Goal: Task Accomplishment & Management: Manage account settings

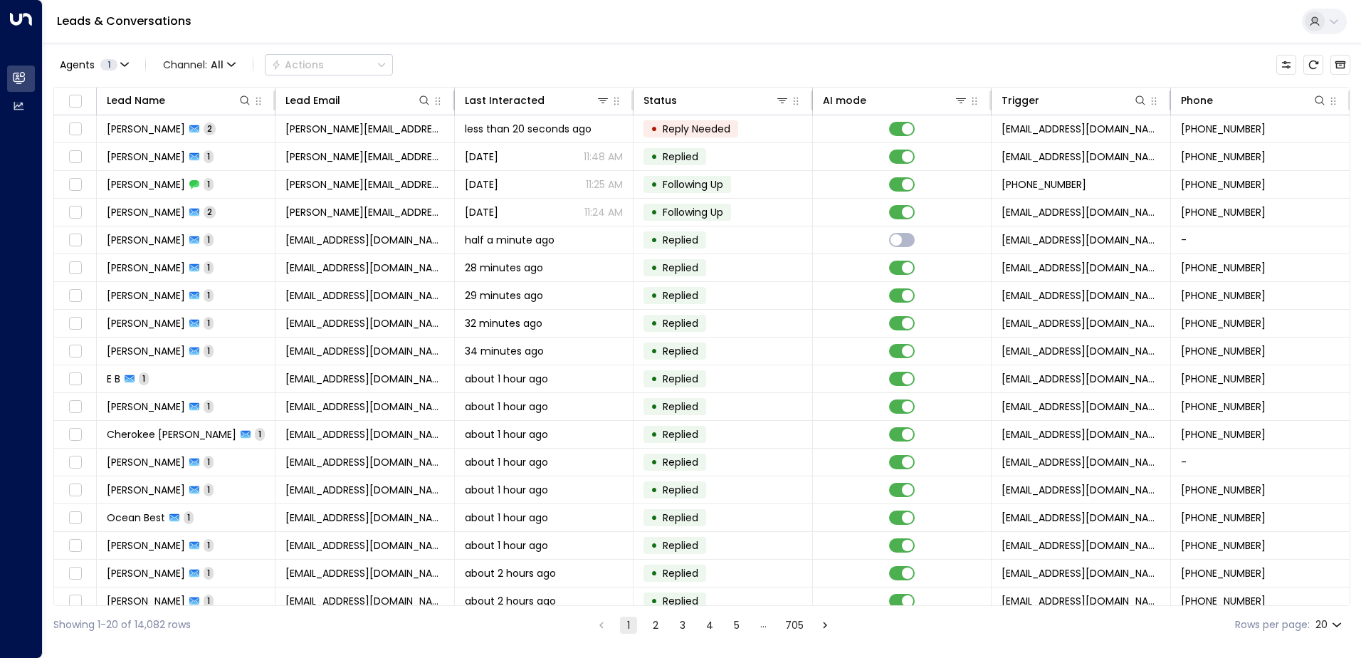
click at [907, 53] on div "Agents 1 Channel: All Actions" at bounding box center [701, 65] width 1297 height 30
click at [1333, 106] on icon "button" at bounding box center [1333, 100] width 11 height 11
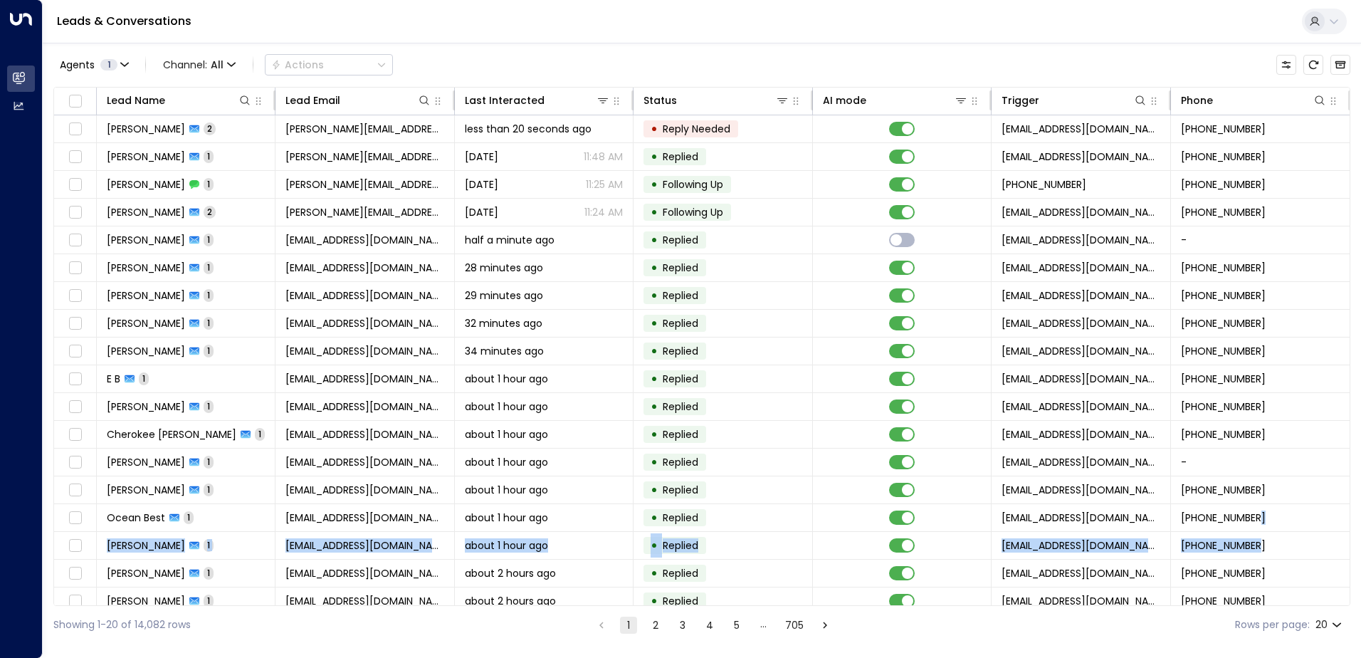
scroll to position [0, 1]
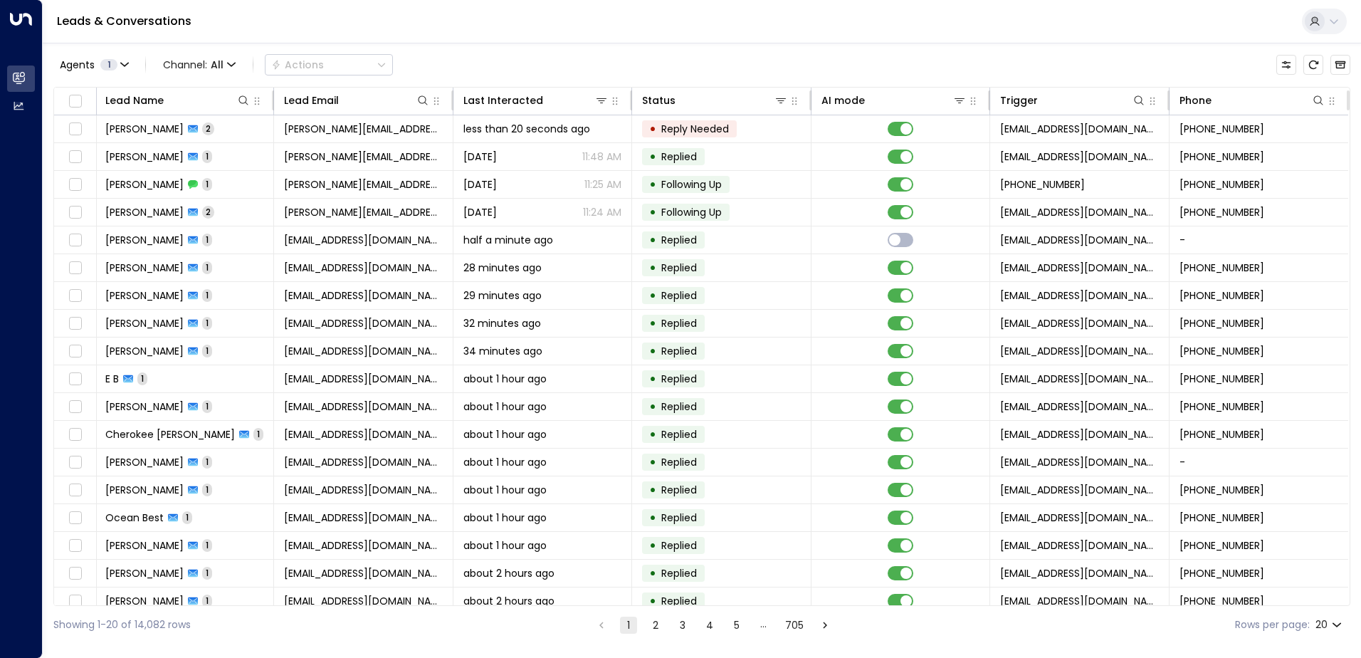
drag, startPoint x: 1345, startPoint y: 505, endPoint x: 1350, endPoint y: 510, distance: 7.6
click at [1350, 510] on div "Lead Name Lead Email Last Interacted Status AI mode Trigger Phone [PERSON_NAME]…" at bounding box center [701, 346] width 1297 height 519
click at [1350, 493] on div "Lead Name Lead Email Last Interacted Status AI mode Trigger Phone [PERSON_NAME]…" at bounding box center [701, 346] width 1297 height 519
click at [1292, 66] on button "Customize" at bounding box center [1286, 65] width 20 height 20
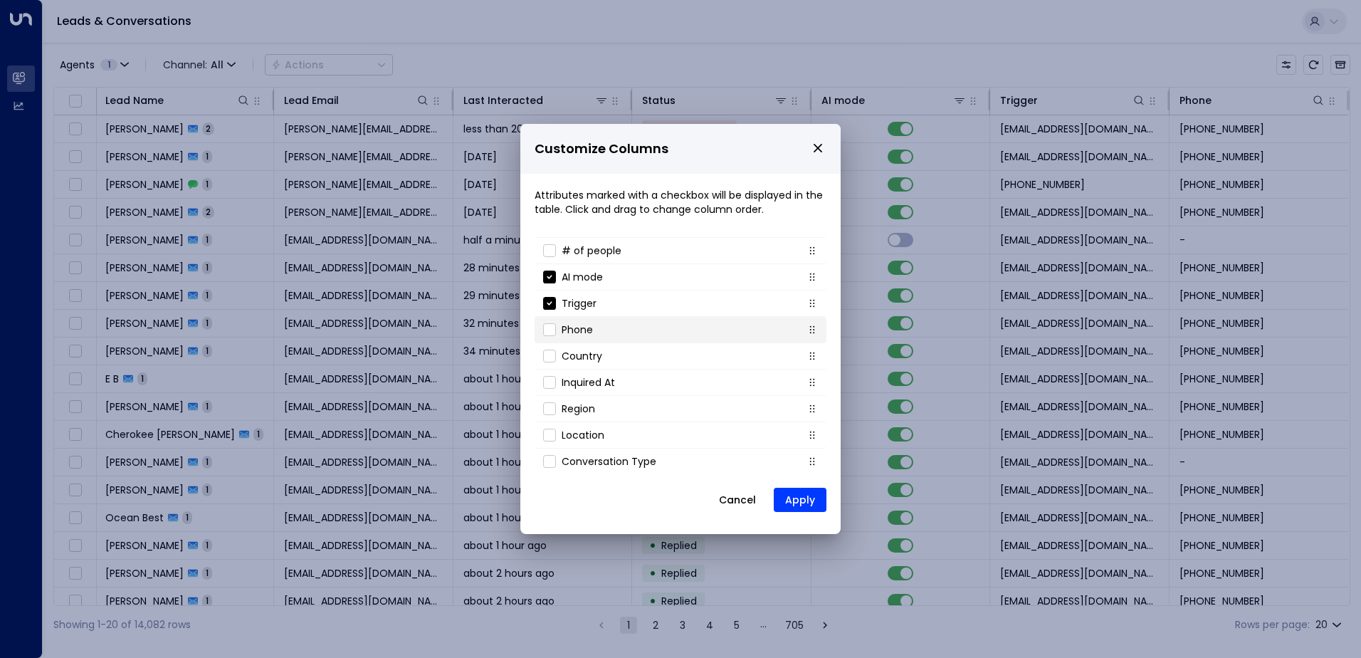
scroll to position [153, 0]
click at [803, 498] on button "Apply" at bounding box center [800, 500] width 53 height 24
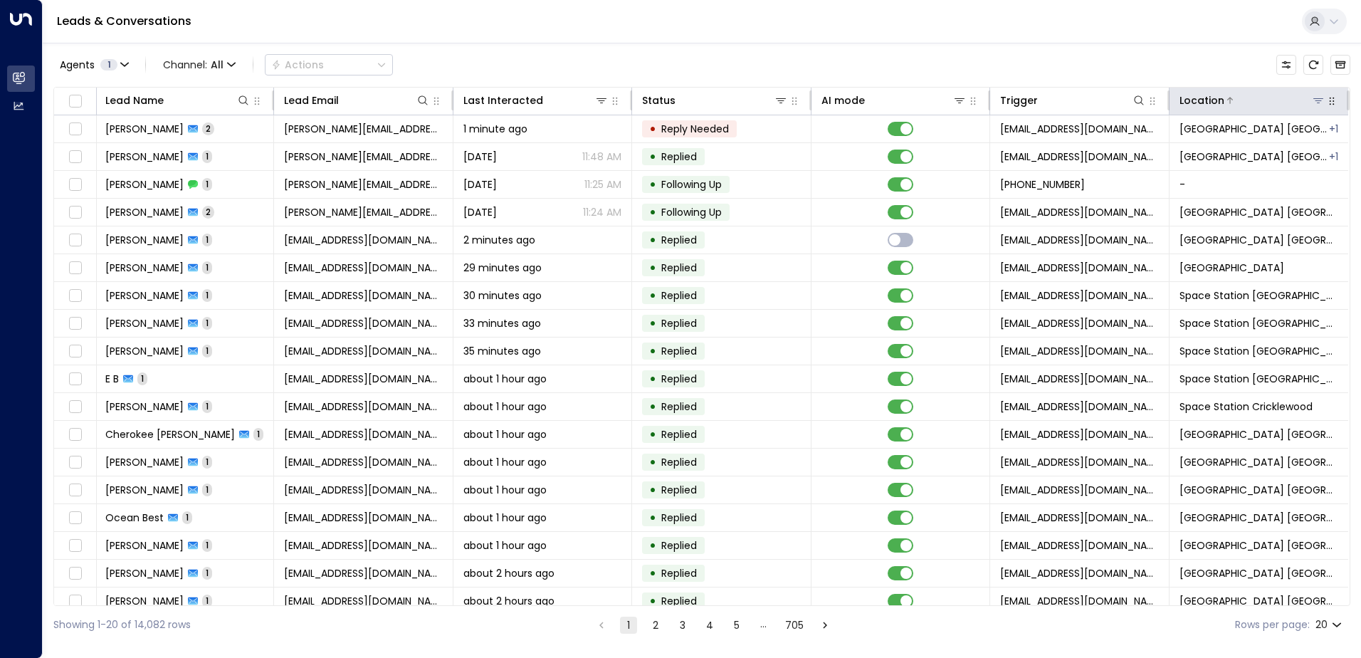
click at [1313, 99] on icon at bounding box center [1318, 100] width 10 height 5
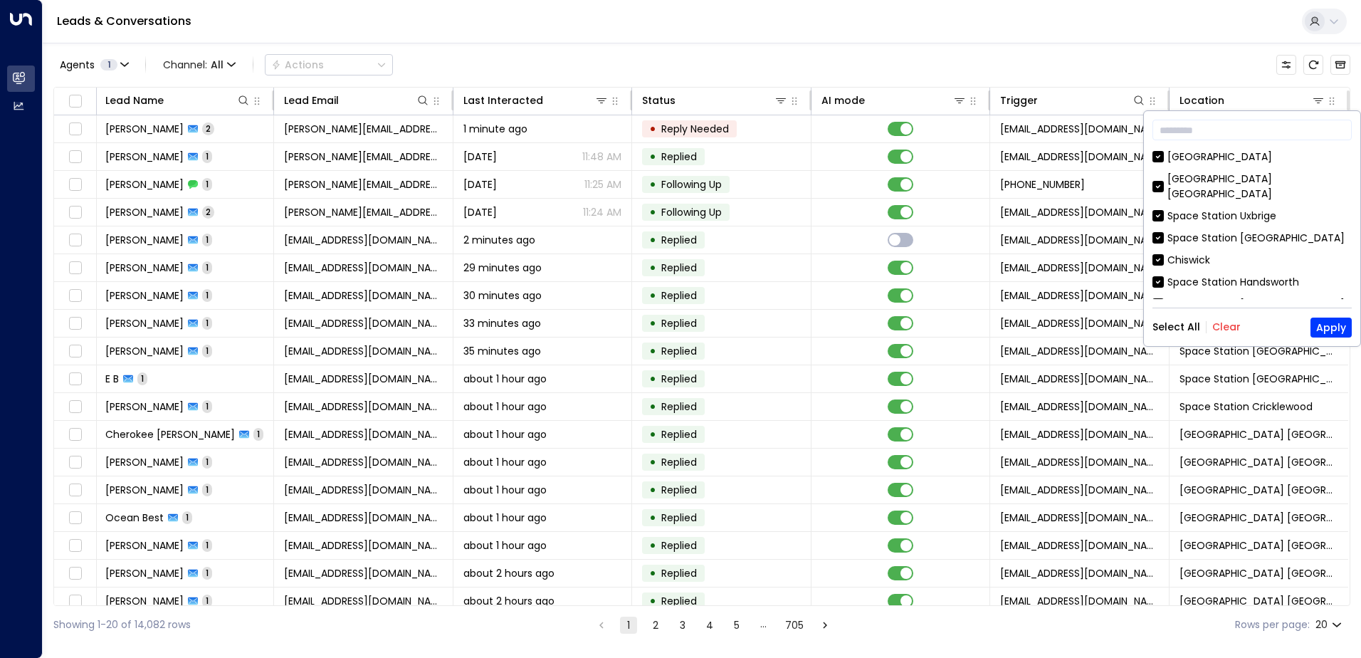
click at [1218, 325] on button "Clear" at bounding box center [1226, 326] width 28 height 11
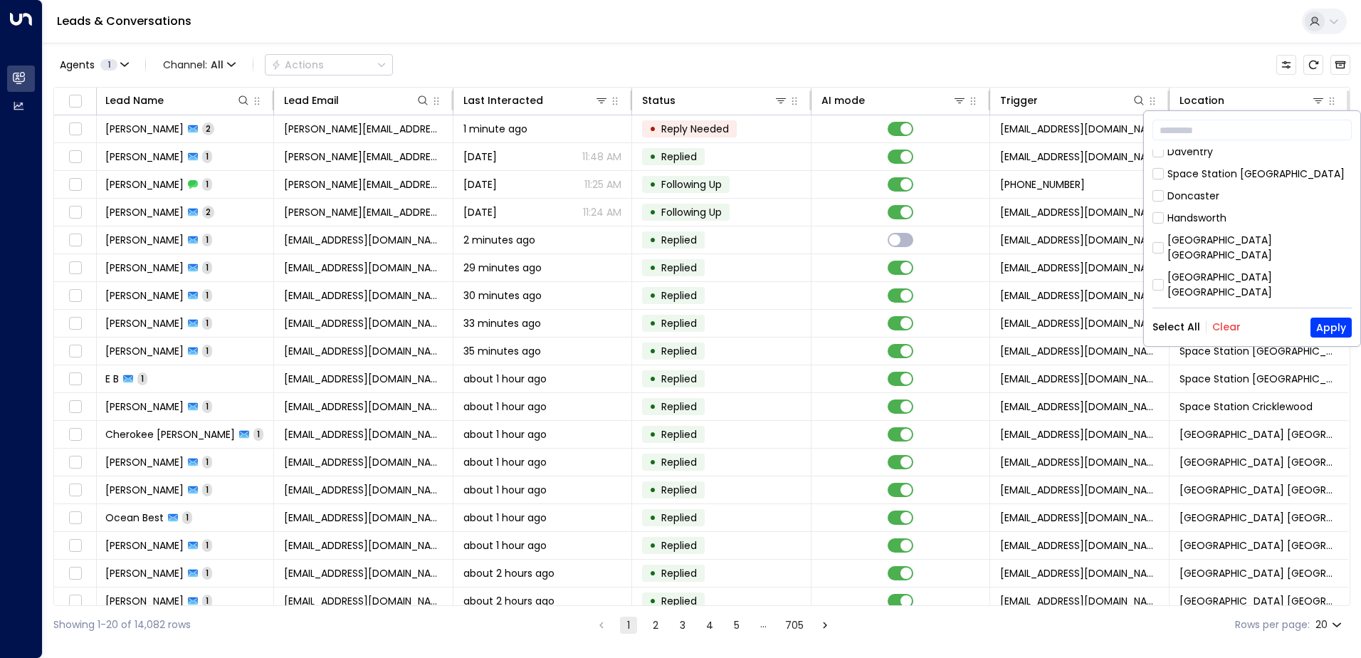
scroll to position [783, 0]
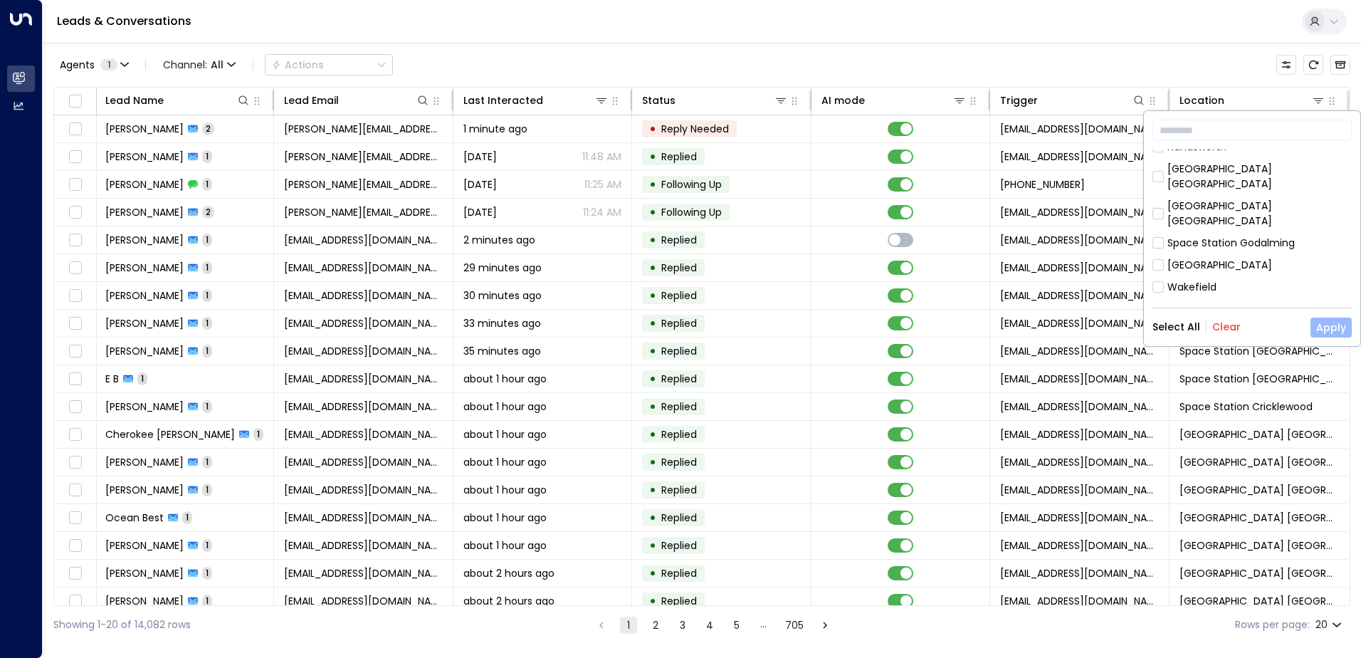
click at [1332, 326] on button "Apply" at bounding box center [1331, 328] width 41 height 20
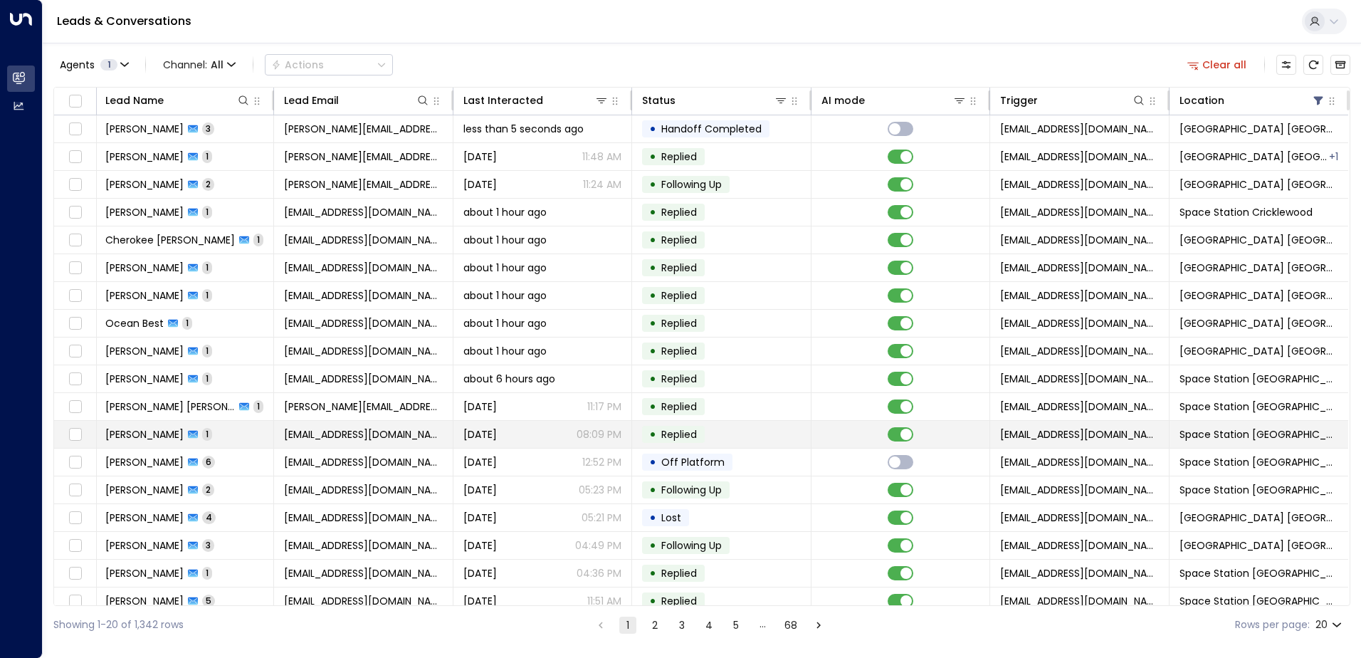
click at [179, 433] on span "[PERSON_NAME]" at bounding box center [144, 434] width 78 height 14
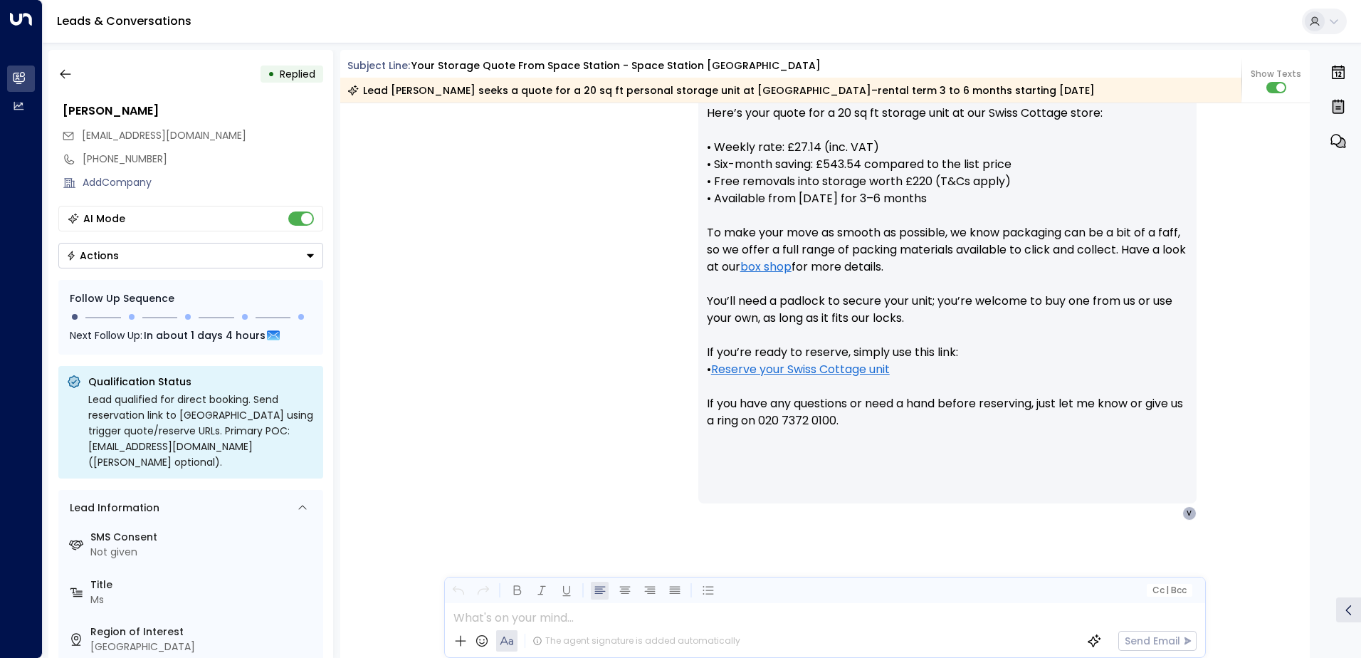
scroll to position [1498, 0]
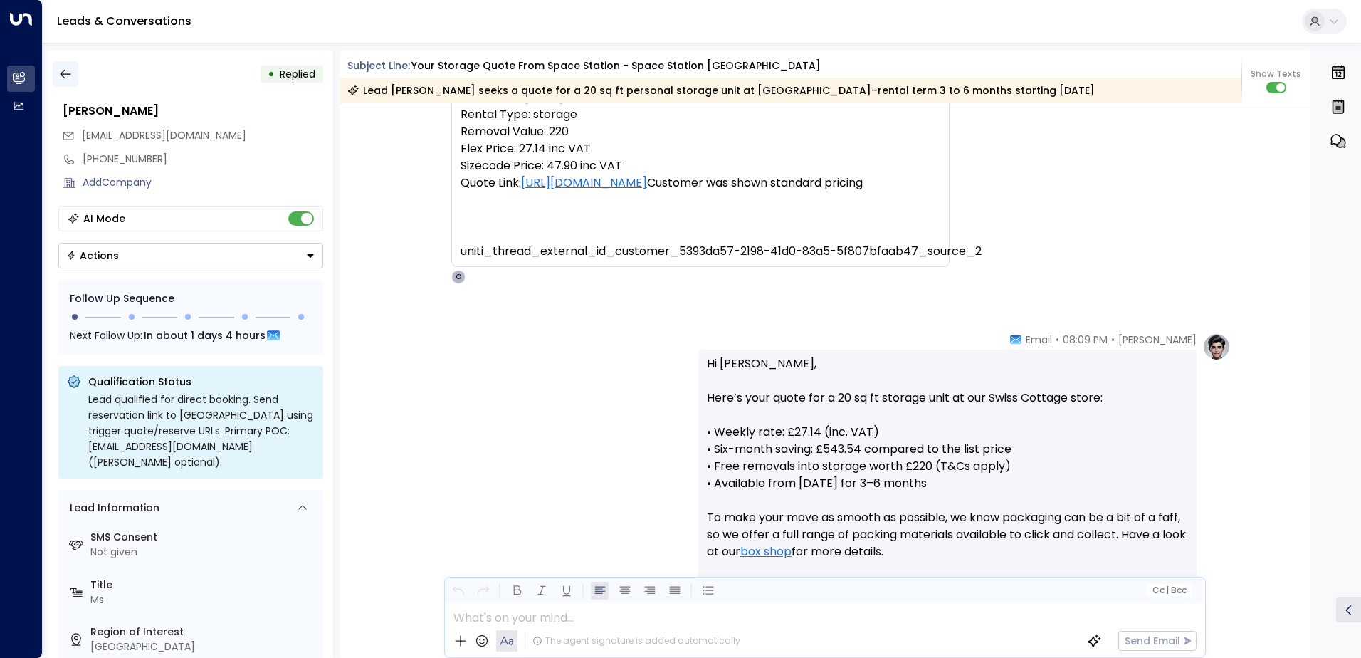
click at [63, 75] on icon "button" at bounding box center [65, 74] width 14 height 14
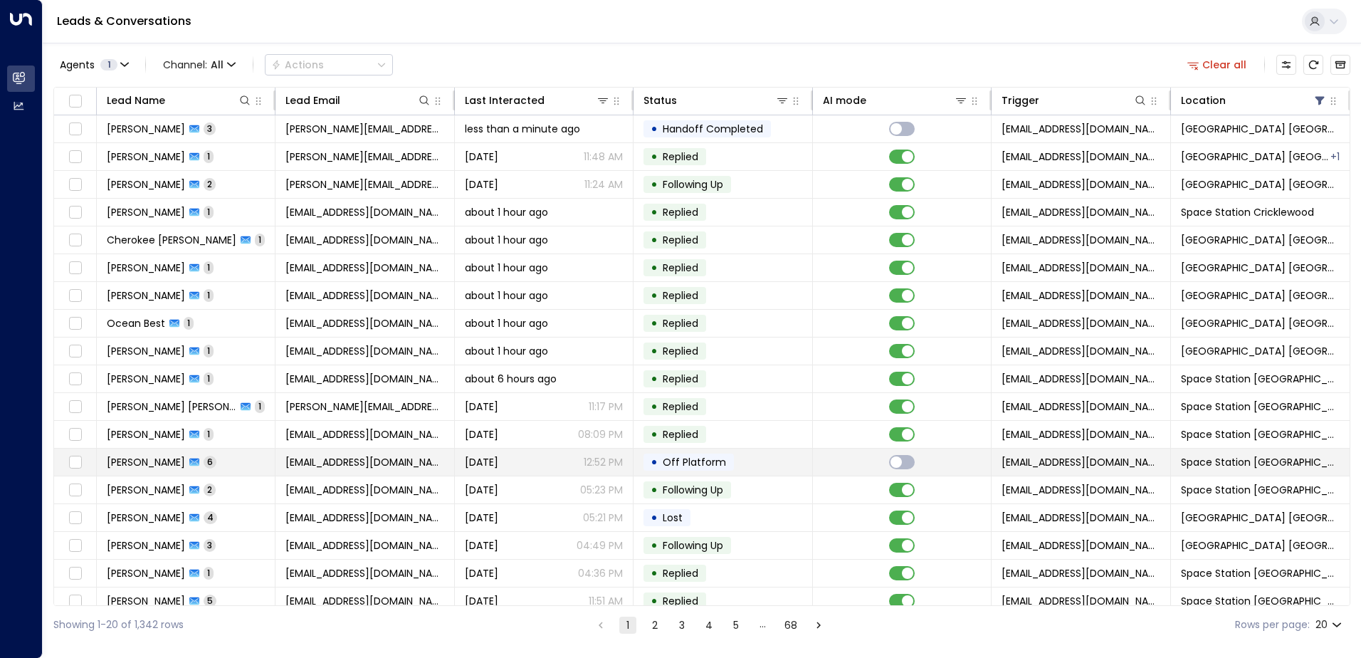
click at [199, 468] on div "[PERSON_NAME] 6" at bounding box center [162, 462] width 110 height 14
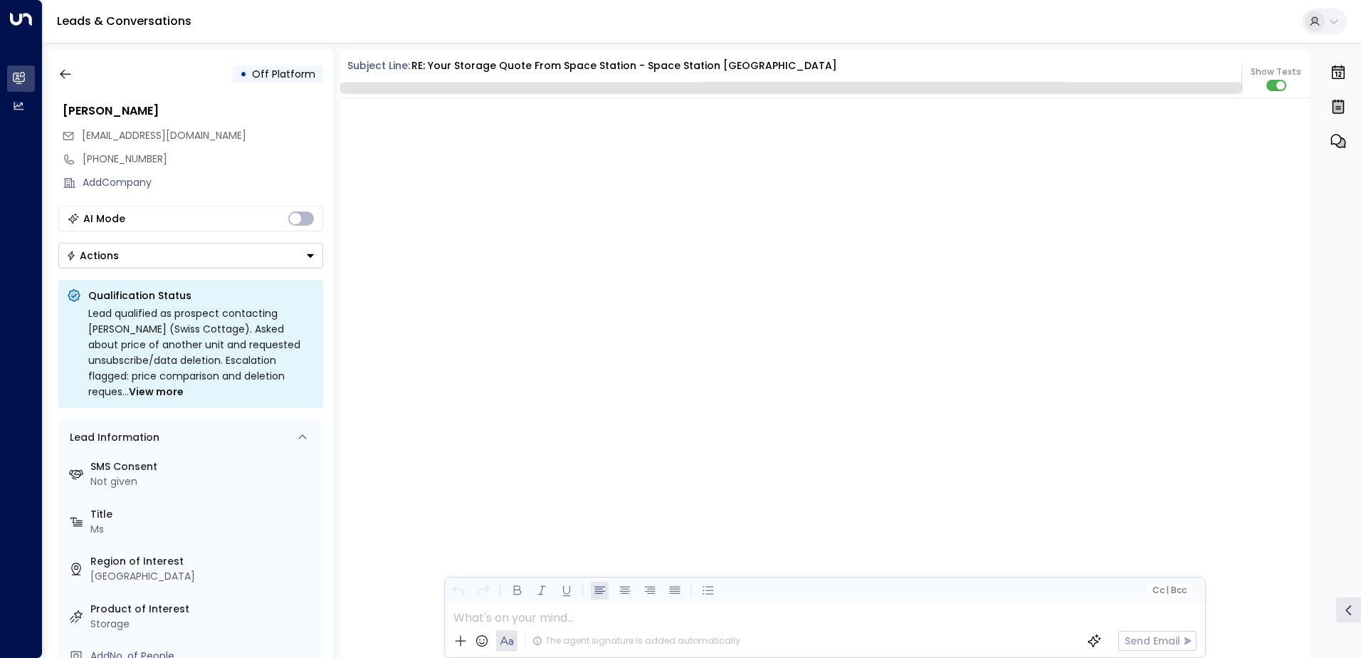
scroll to position [2523, 0]
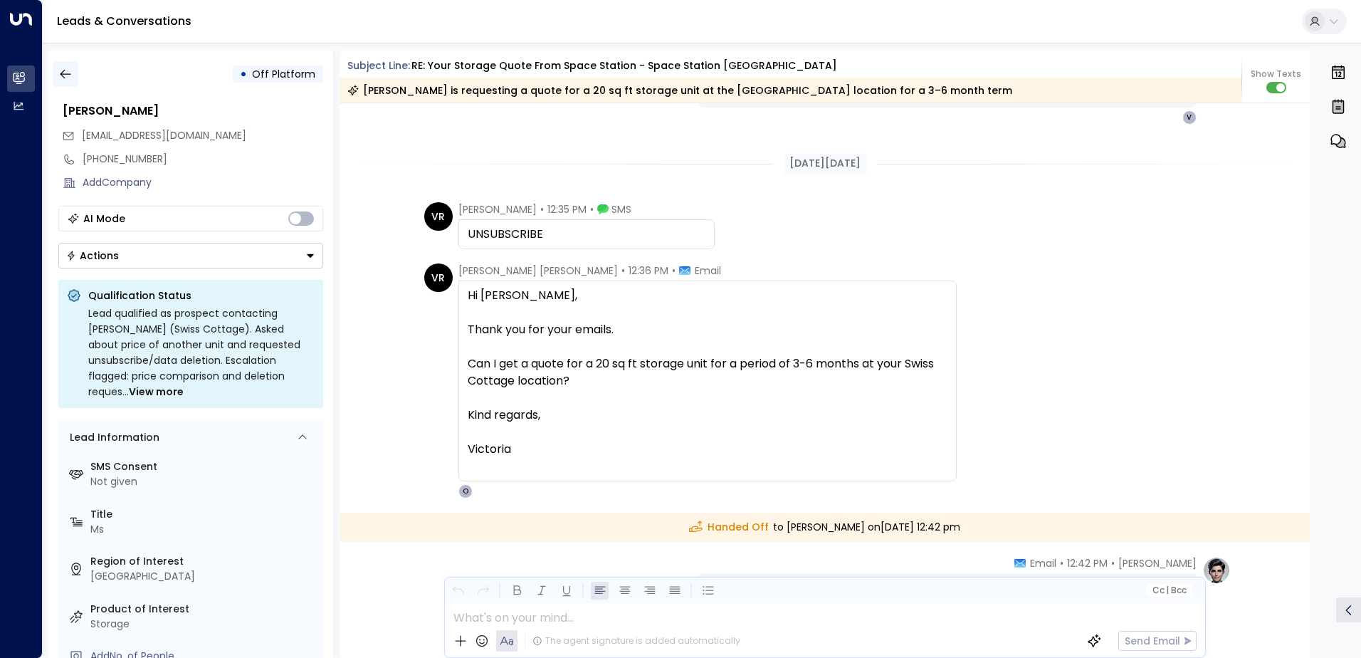
click at [69, 72] on icon "button" at bounding box center [65, 74] width 14 height 14
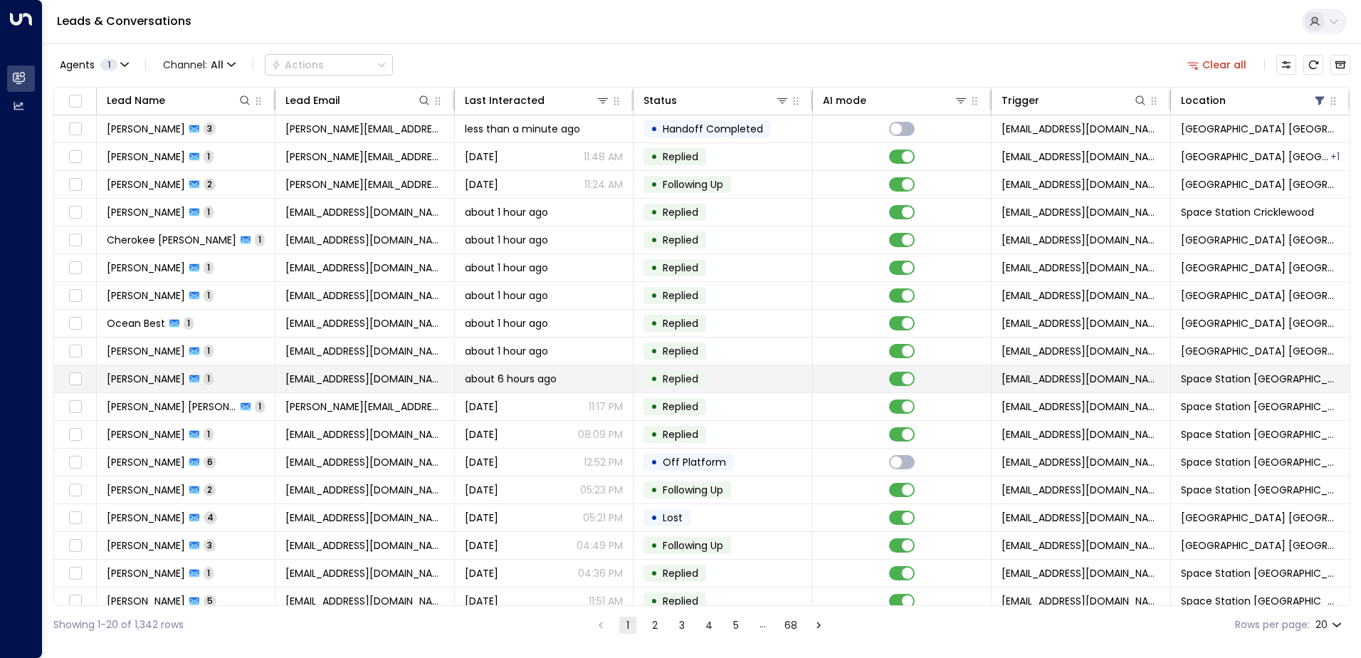
click at [172, 382] on div "[PERSON_NAME] J 1" at bounding box center [160, 379] width 107 height 14
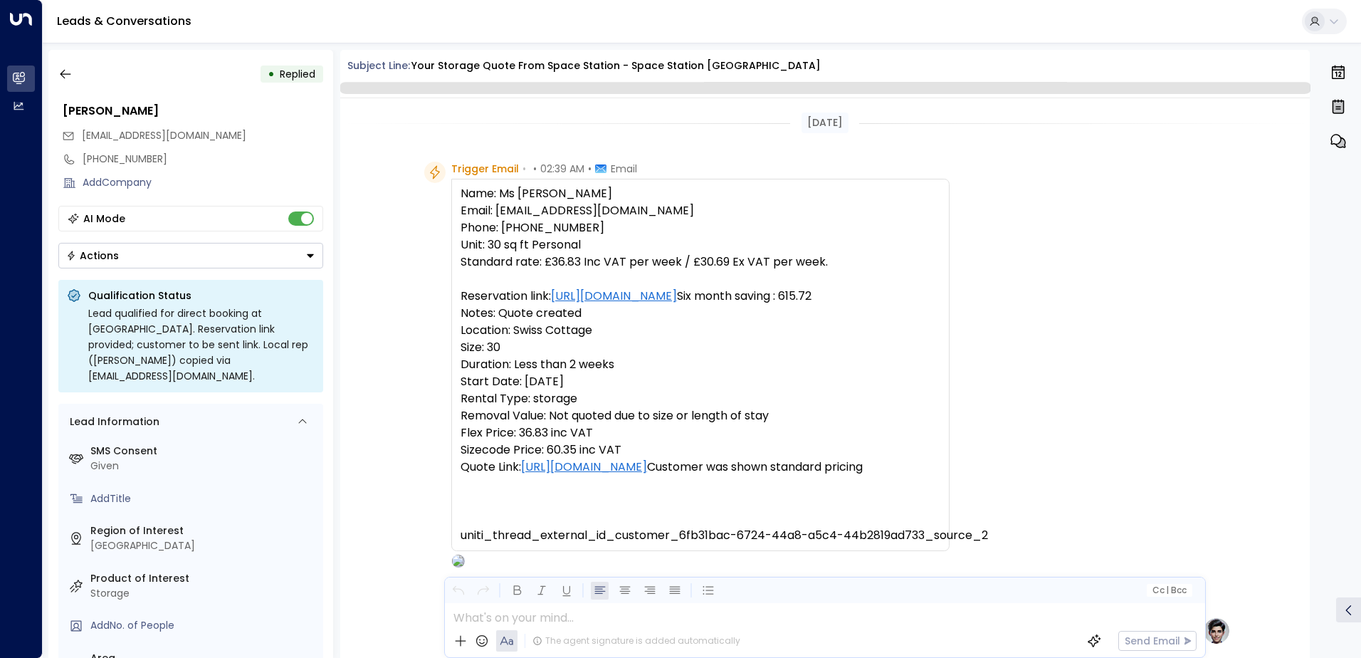
scroll to position [642, 0]
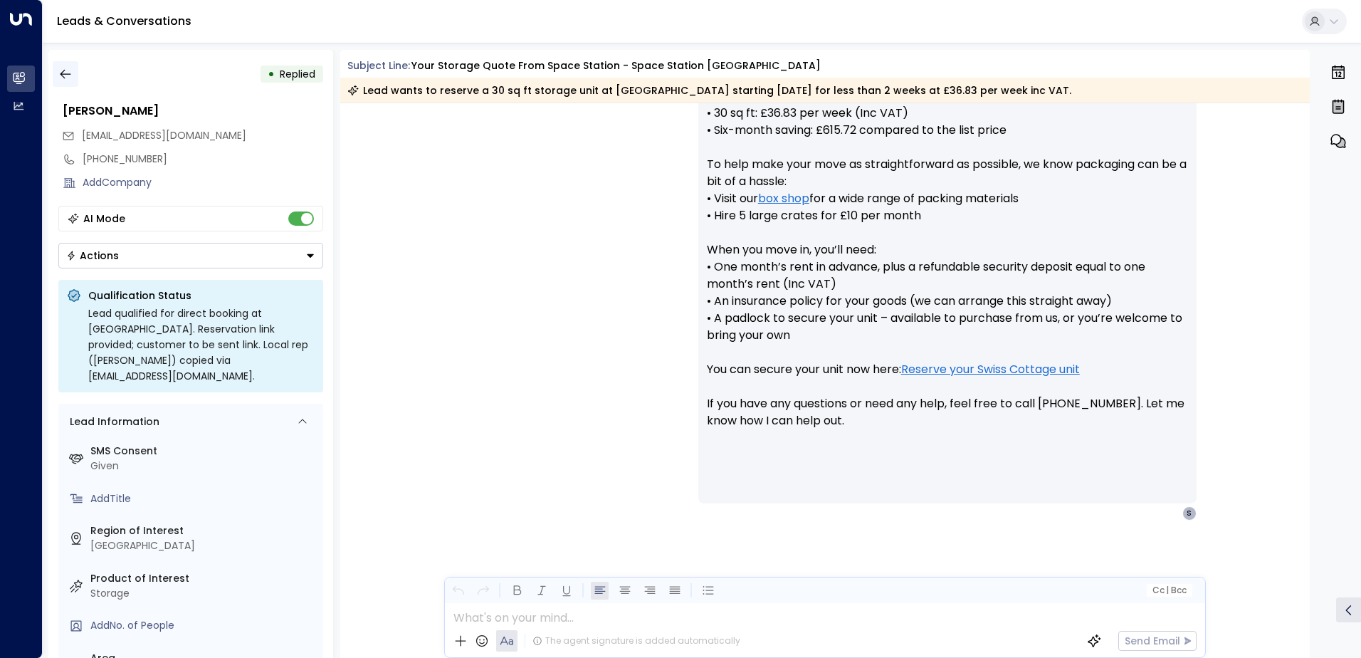
click at [63, 80] on icon "button" at bounding box center [65, 74] width 14 height 14
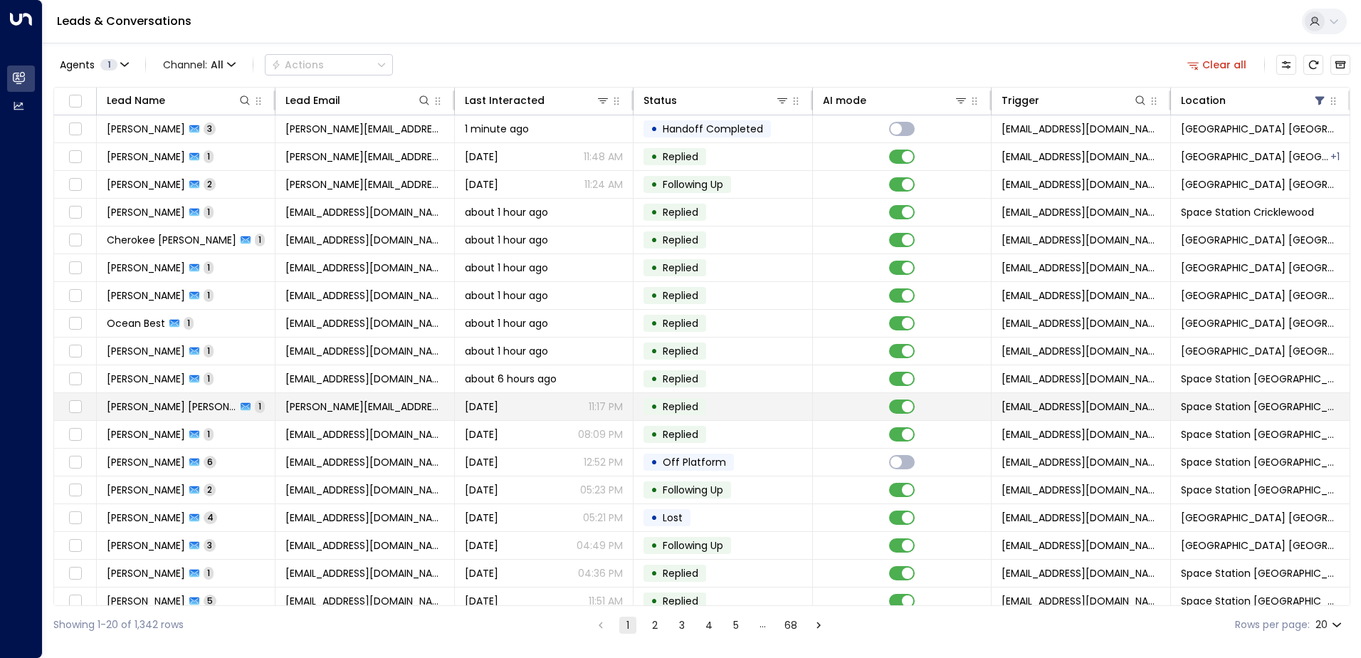
click at [216, 400] on td "[PERSON_NAME] [PERSON_NAME] 1" at bounding box center [186, 406] width 179 height 27
